Goal: Navigation & Orientation: Go to known website

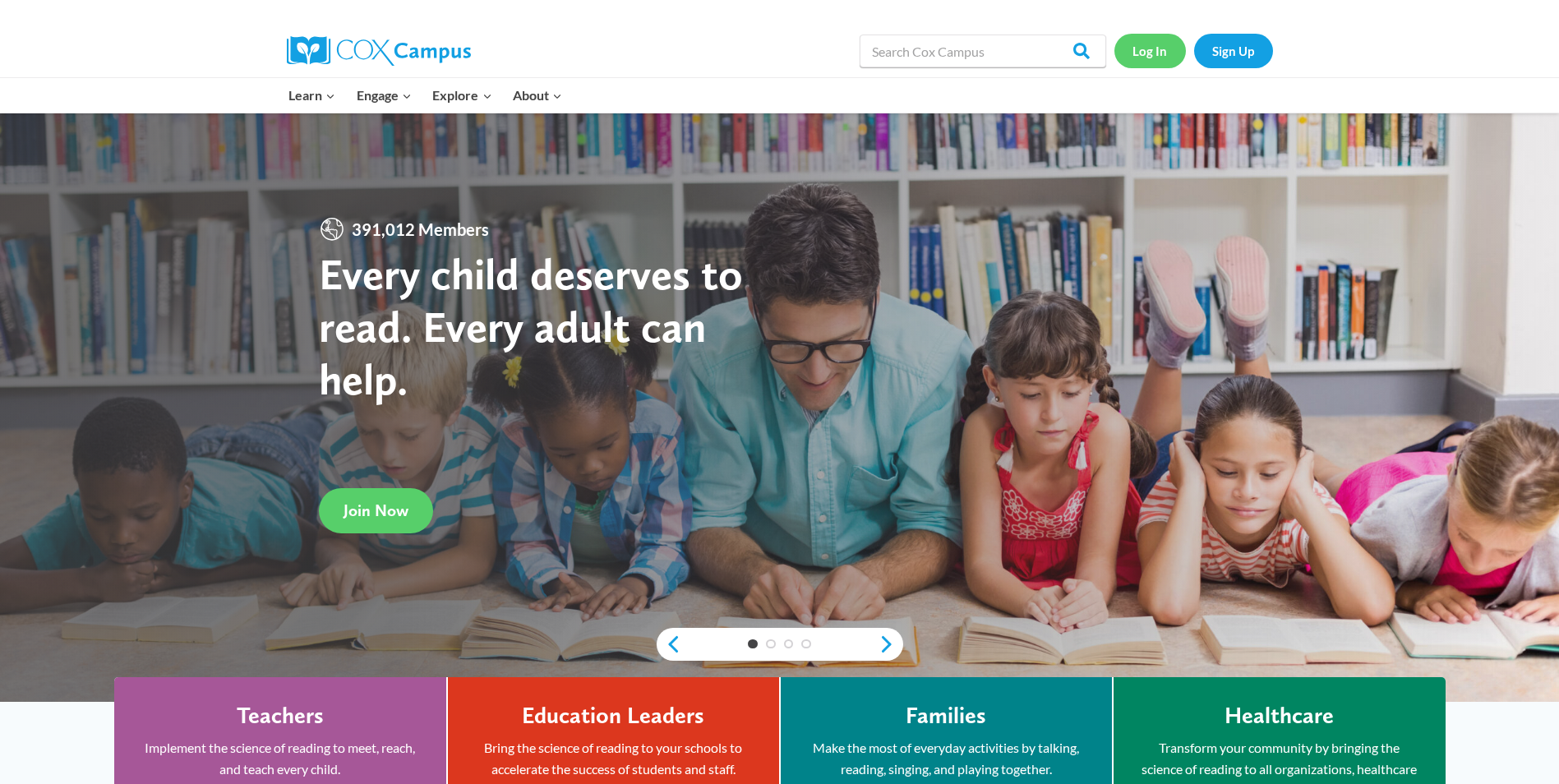
click at [1152, 45] on link "Log In" at bounding box center [1150, 50] width 71 height 33
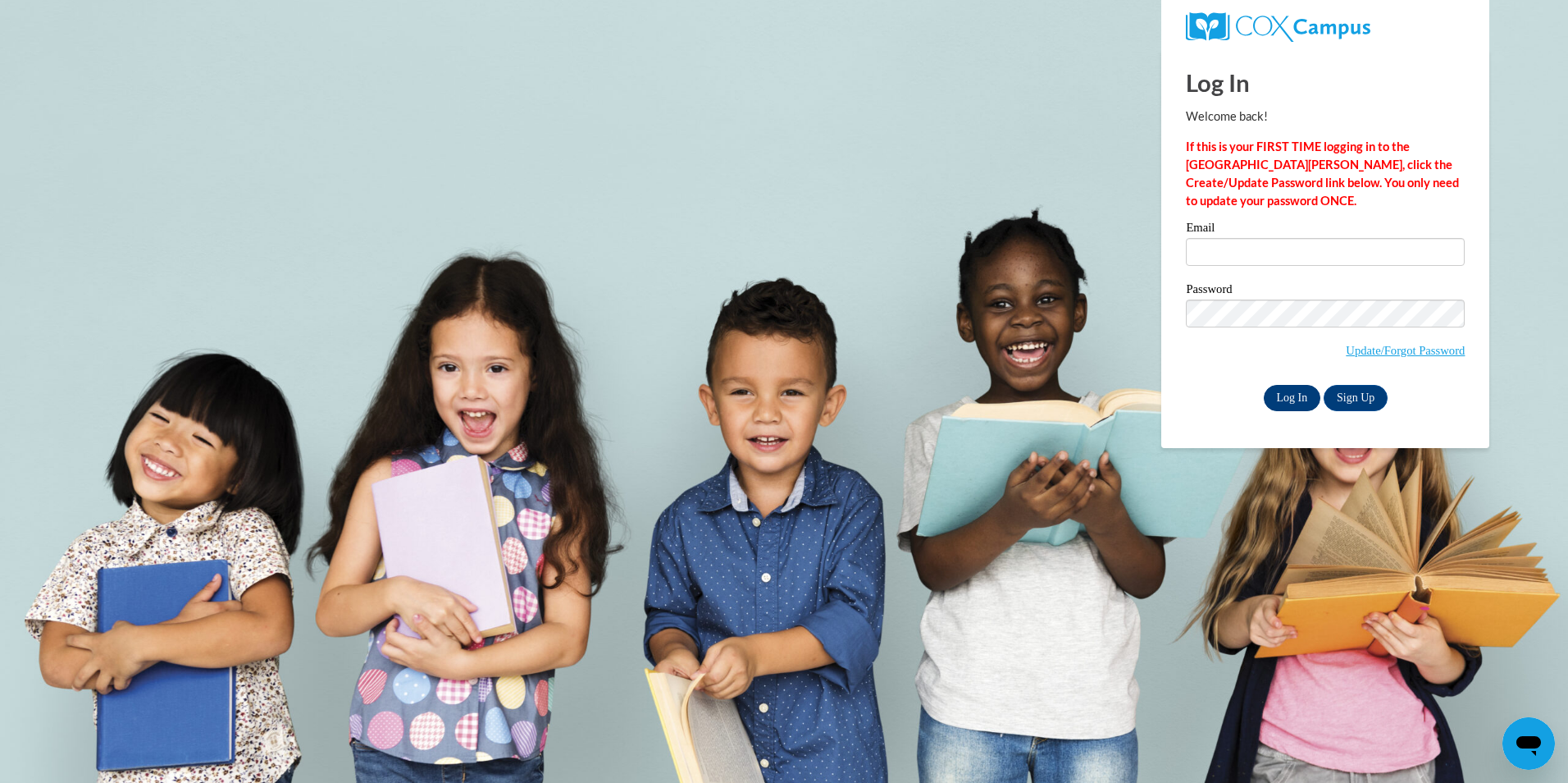
type input "[EMAIL_ADDRESS][DOMAIN_NAME]"
click at [1285, 400] on input "Log In" at bounding box center [1292, 398] width 57 height 26
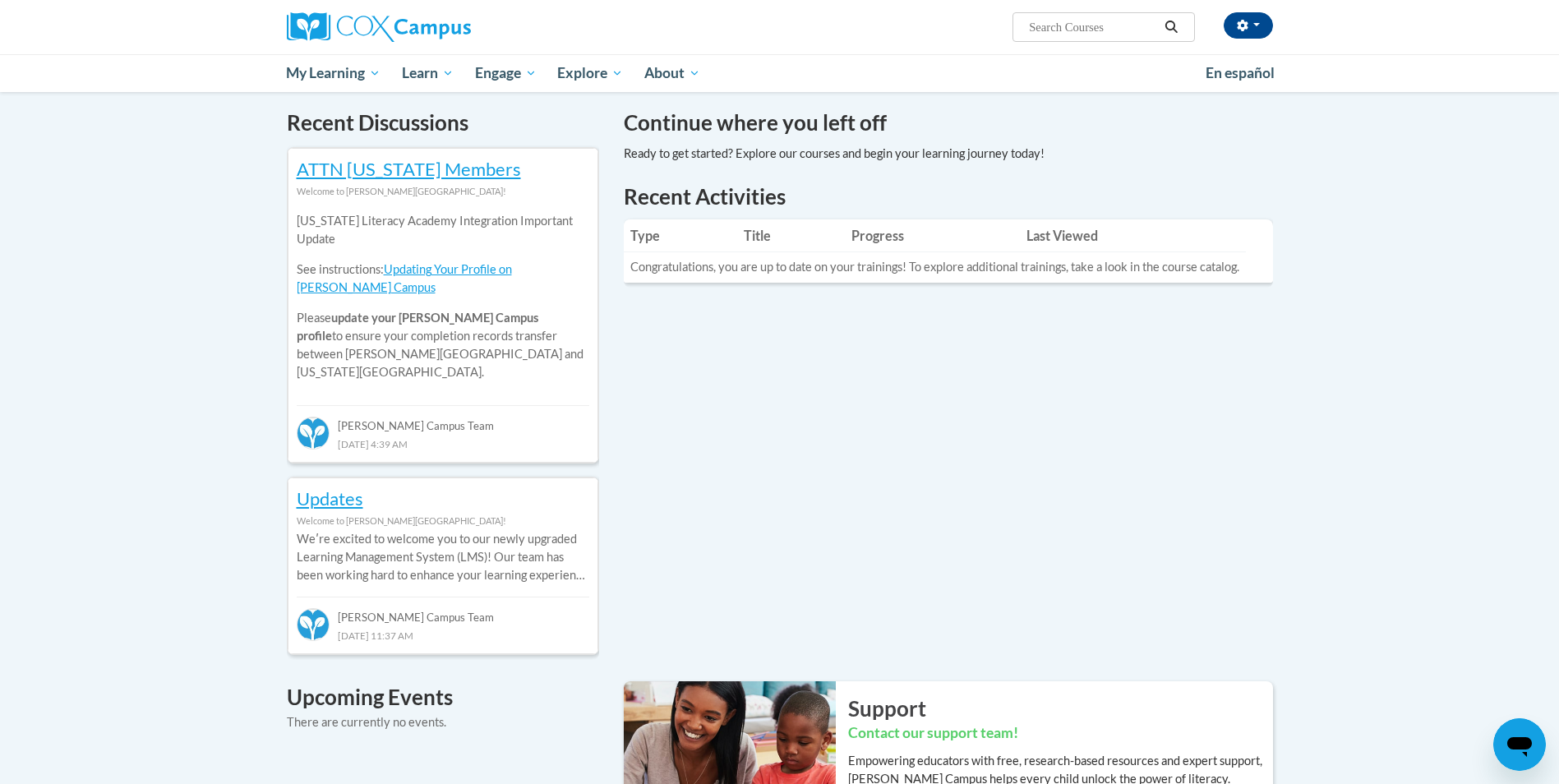
scroll to position [328, 0]
